Goal: Task Accomplishment & Management: Use online tool/utility

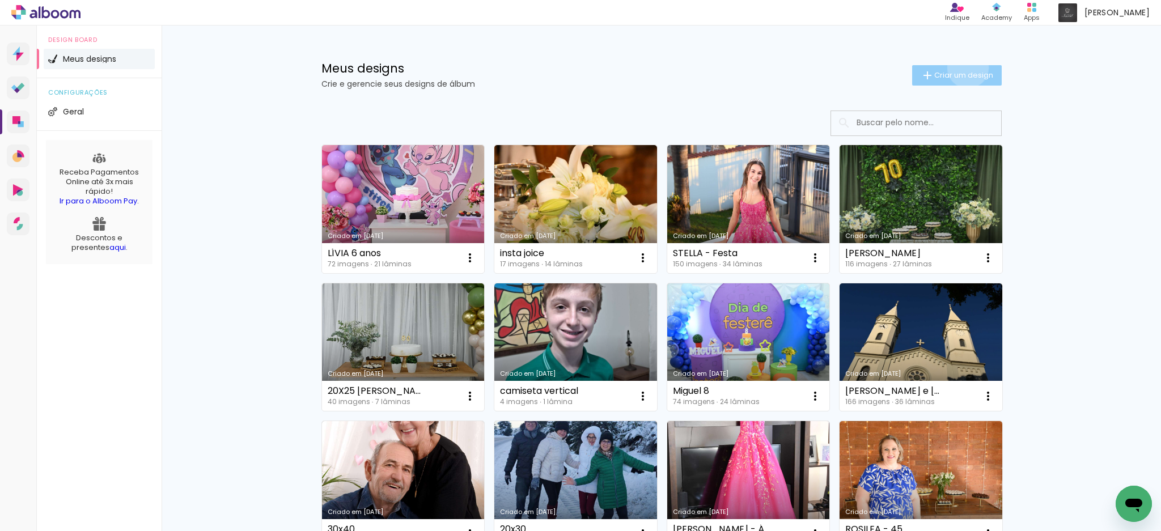
click at [960, 67] on paper-button "Criar um design" at bounding box center [957, 75] width 90 height 20
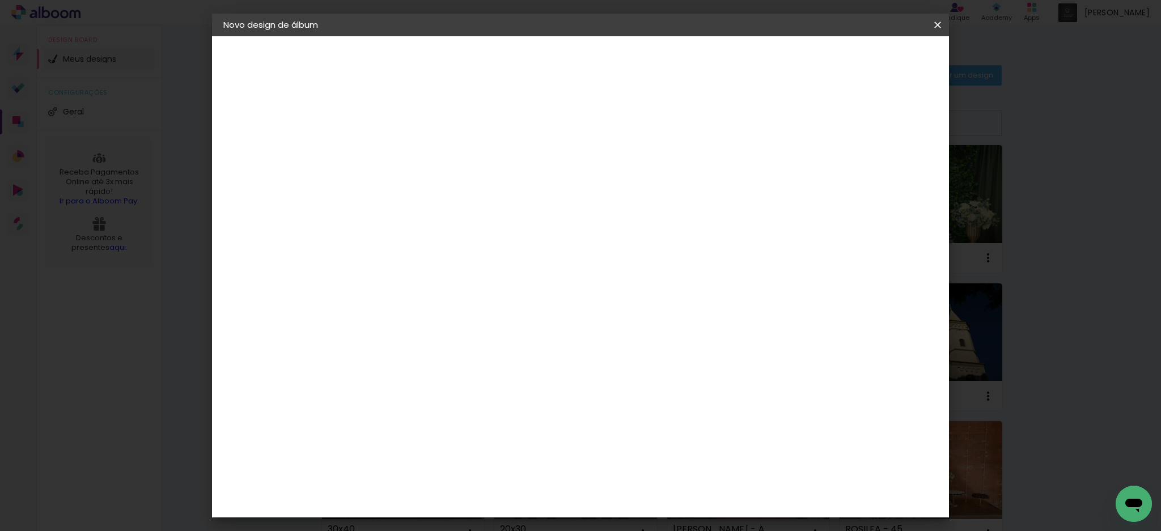
click at [0, 0] on paper-input-container "Título do álbum" at bounding box center [0, 0] width 0 height 0
type input "U"
type input "[PERSON_NAME] 82"
type paper-input "[PERSON_NAME] 82"
click at [0, 0] on slot "Avançar" at bounding box center [0, 0] width 0 height 0
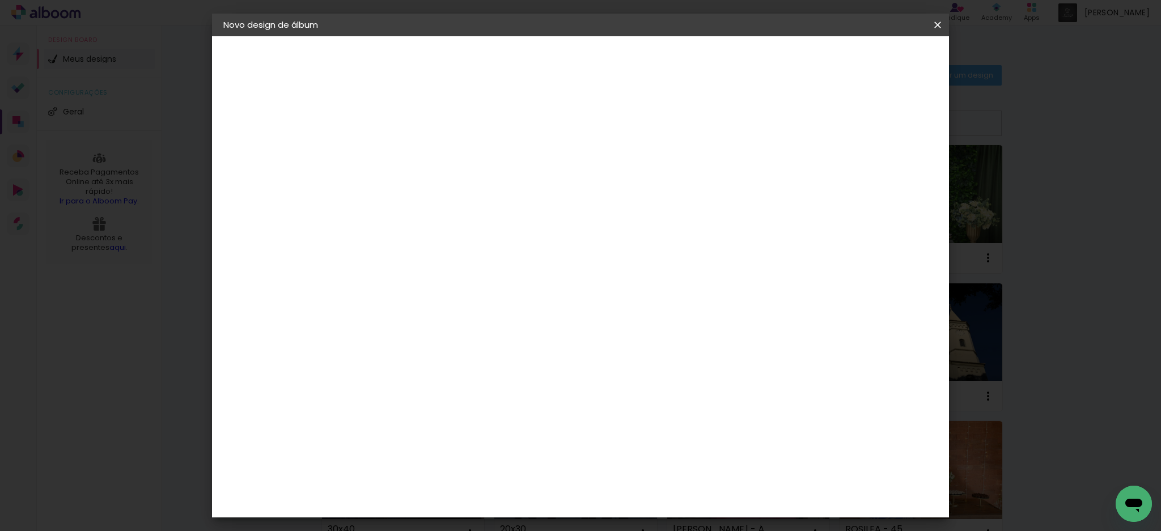
click at [495, 215] on input at bounding box center [437, 216] width 114 height 14
type input "UNI"
type paper-input "UNI"
click at [456, 256] on div "Photoalbum Universal" at bounding box center [428, 258] width 55 height 18
click at [591, 53] on paper-button "Avançar" at bounding box center [563, 59] width 56 height 19
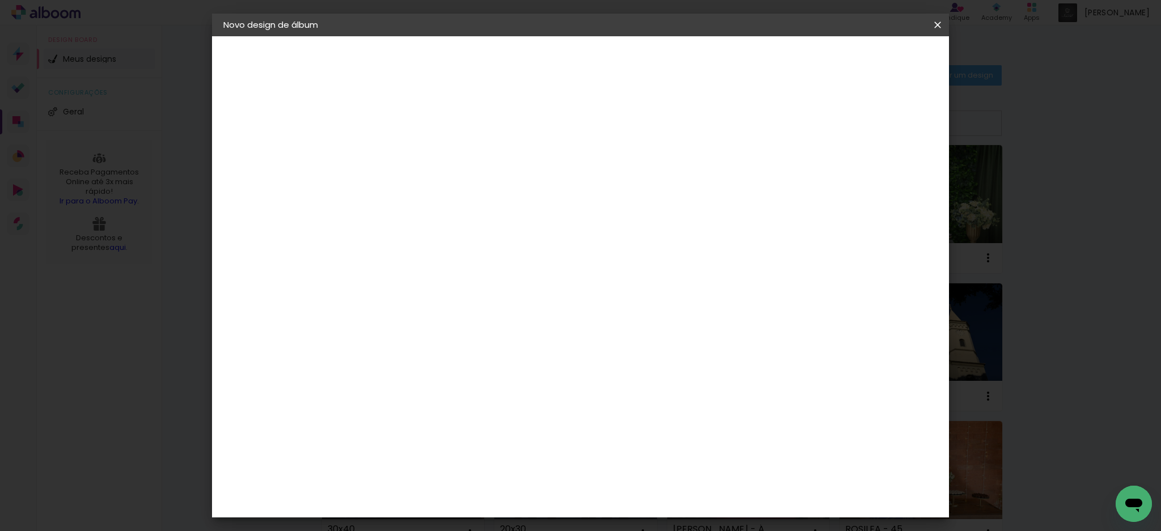
click at [453, 189] on input "text" at bounding box center [431, 198] width 44 height 18
click at [0, 0] on slot "Padrão" at bounding box center [0, 0] width 0 height 0
type input "Padrão"
click at [485, 523] on span "30 × 30" at bounding box center [458, 538] width 53 height 30
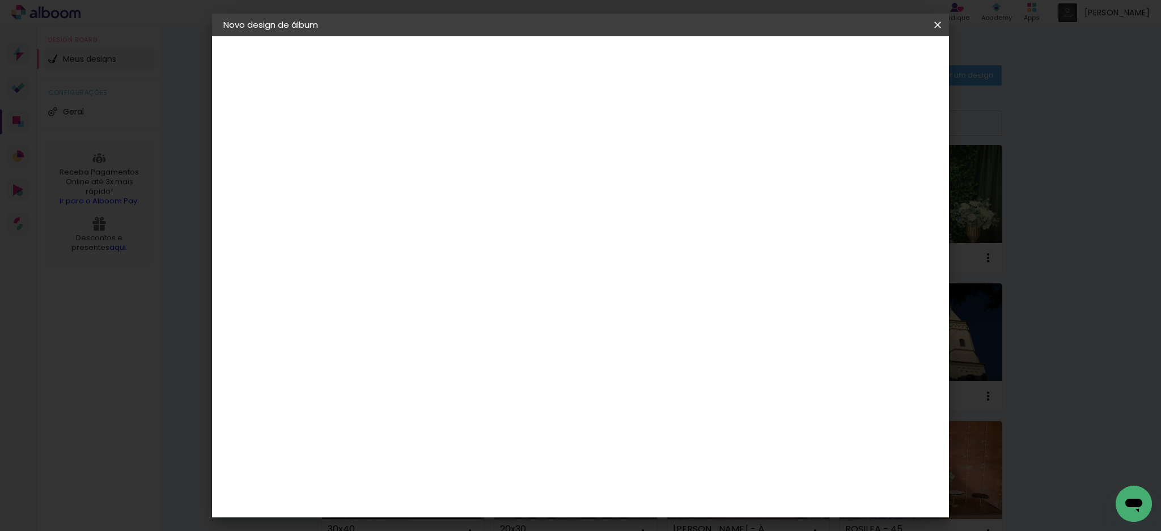
click at [0, 0] on slot "Avançar" at bounding box center [0, 0] width 0 height 0
type input "1"
type paper-input "1"
click at [415, 126] on input "1" at bounding box center [399, 122] width 39 height 14
click at [863, 56] on span "Iniciar design" at bounding box center [838, 60] width 52 height 8
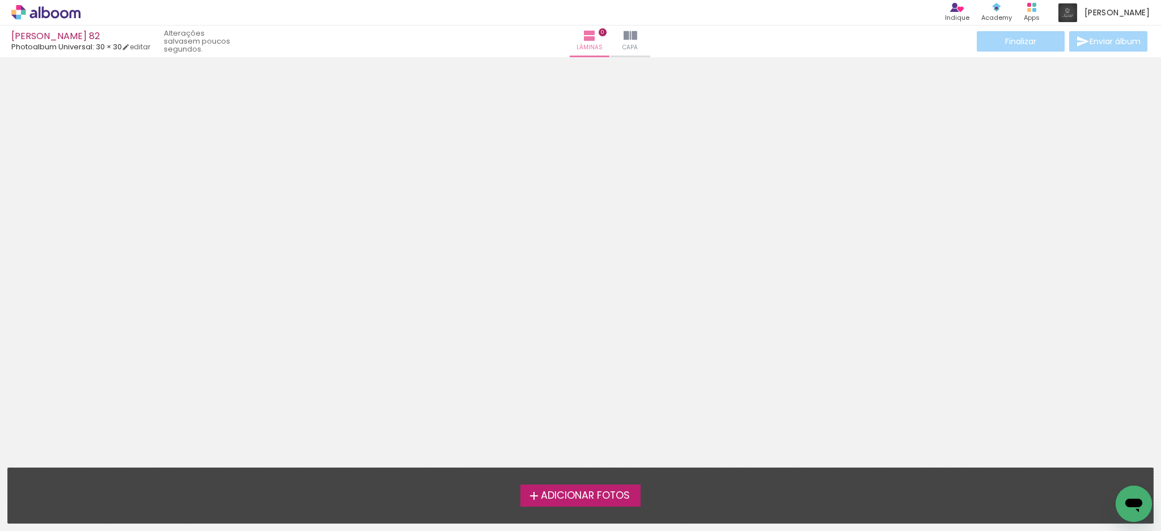
click at [563, 491] on span "Adicionar Fotos" at bounding box center [585, 496] width 89 height 10
click at [0, 0] on input "file" at bounding box center [0, 0] width 0 height 0
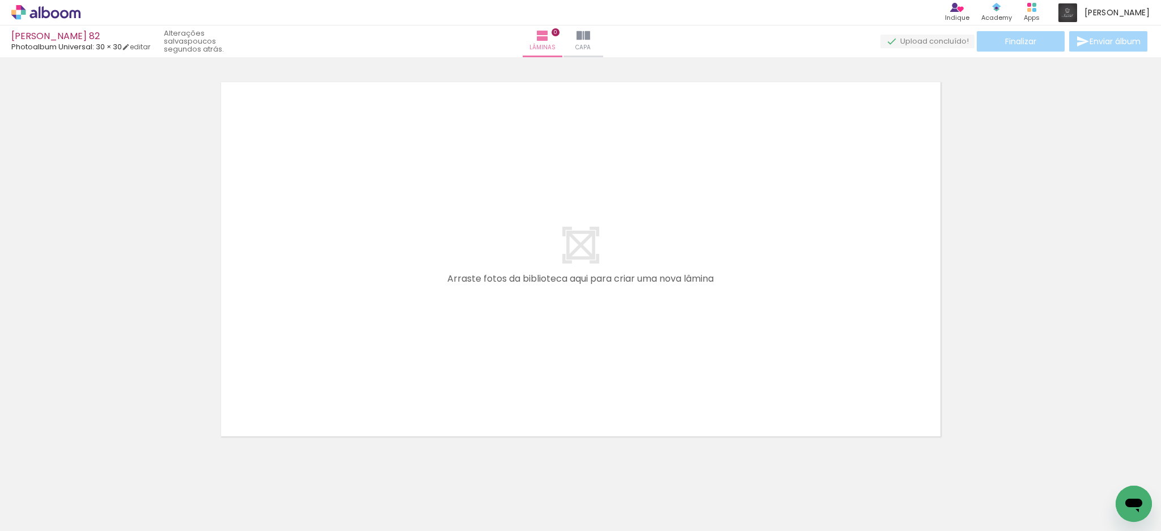
click at [563, 239] on quentale-layouter at bounding box center [581, 259] width 732 height 367
